Goal: Go to known website: Access a specific website the user already knows

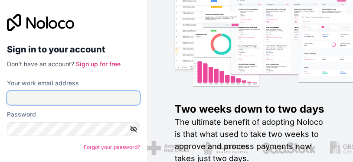
click at [88, 99] on input "Your work email address" at bounding box center [73, 98] width 133 height 14
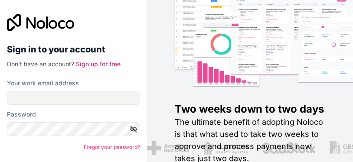
scroll to position [15, 0]
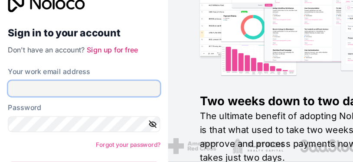
type input "**********"
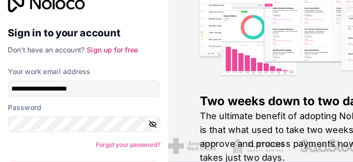
scroll to position [16, 0]
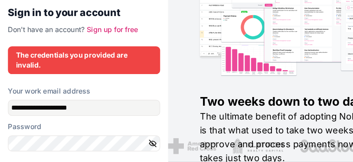
scroll to position [21, 0]
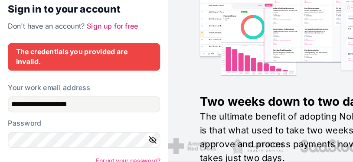
click at [136, 136] on button "button" at bounding box center [135, 143] width 10 height 14
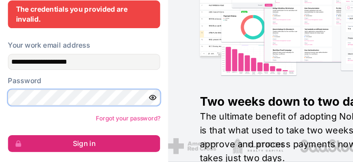
scroll to position [15, 0]
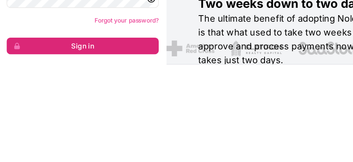
click at [120, 139] on button "Sign in" at bounding box center [73, 146] width 133 height 15
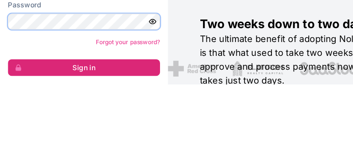
scroll to position [57, 0]
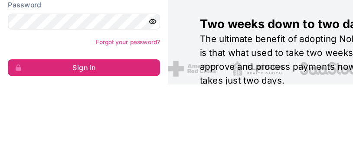
click at [103, 140] on button "Sign in" at bounding box center [73, 147] width 133 height 15
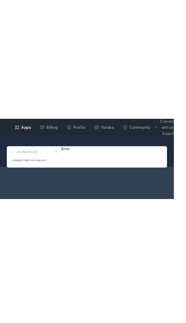
scroll to position [11, 0]
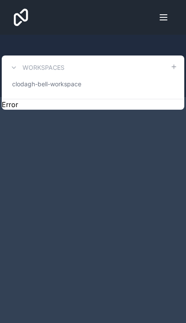
click at [36, 80] on span "clodagh-bell-workspace" at bounding box center [46, 84] width 69 height 9
click at [27, 80] on span "clodagh-bell-workspace" at bounding box center [46, 84] width 69 height 9
